Goal: Task Accomplishment & Management: Use online tool/utility

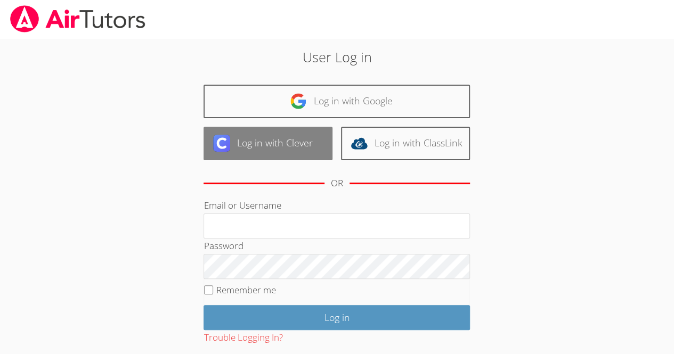
click at [298, 140] on link "Log in with Clever" at bounding box center [268, 144] width 129 height 34
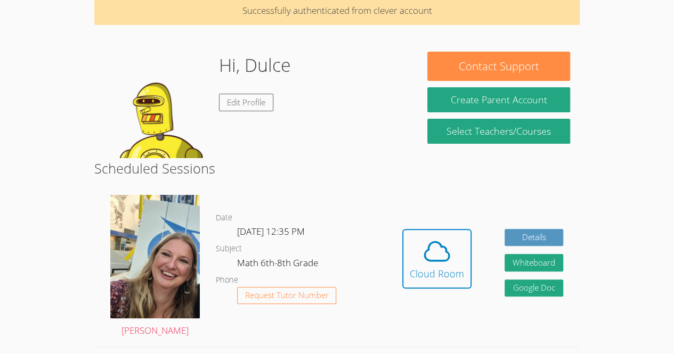
scroll to position [87, 0]
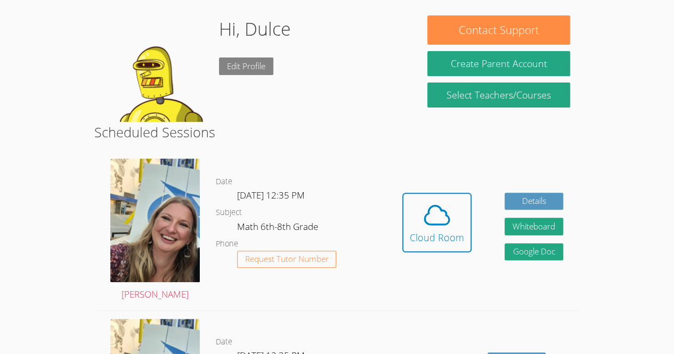
click at [255, 61] on link "Edit Profile" at bounding box center [246, 67] width 54 height 18
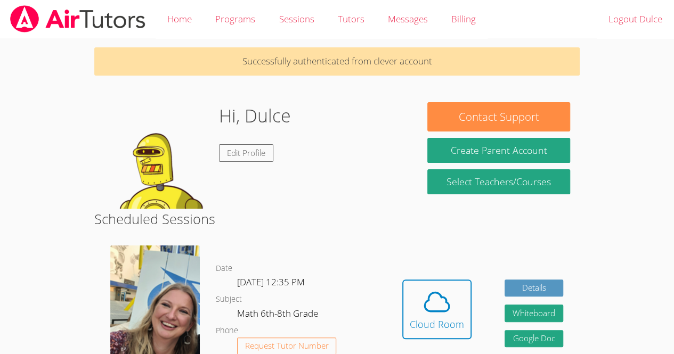
scroll to position [87, 0]
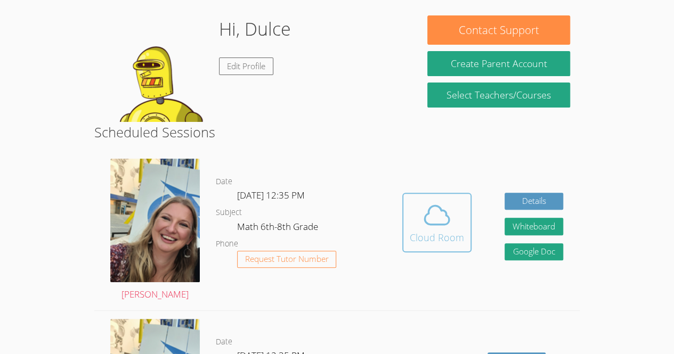
click at [438, 233] on div "Cloud Room" at bounding box center [437, 237] width 54 height 15
click at [441, 237] on div "Cloud Room" at bounding box center [437, 237] width 54 height 15
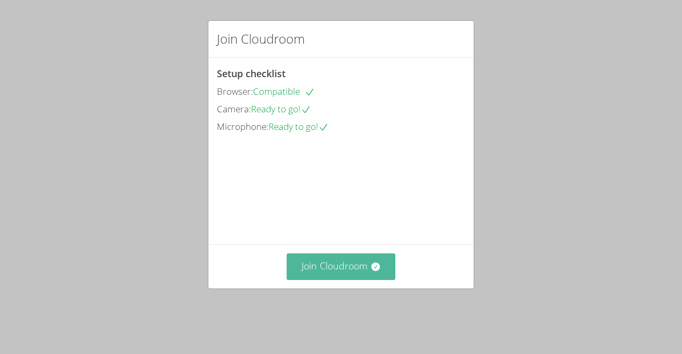
click at [355, 280] on button "Join Cloudroom" at bounding box center [341, 267] width 109 height 26
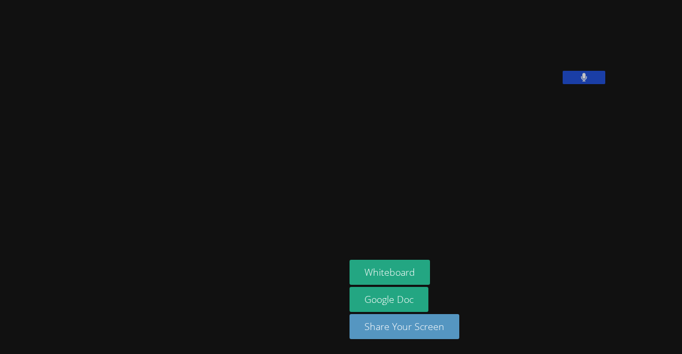
click at [563, 84] on button at bounding box center [584, 77] width 43 height 13
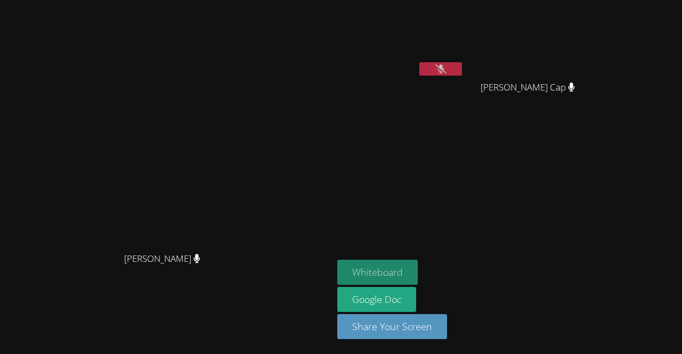
click at [418, 266] on button "Whiteboard" at bounding box center [377, 272] width 80 height 25
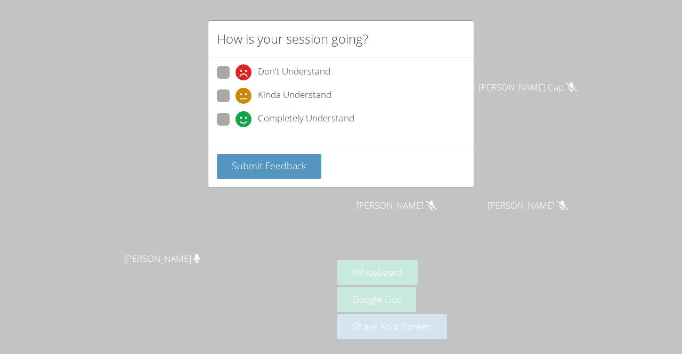
click at [294, 88] on span "Kinda Understand" at bounding box center [295, 96] width 74 height 16
click at [245, 90] on input "Kinda Understand" at bounding box center [240, 94] width 9 height 9
radio input "true"
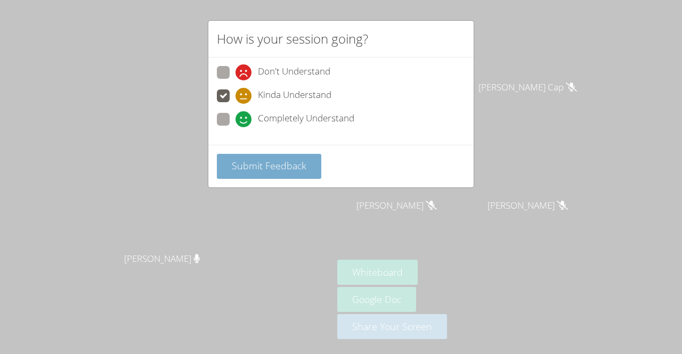
click at [286, 164] on span "Submit Feedback" at bounding box center [269, 165] width 75 height 13
